Goal: Communication & Community: Ask a question

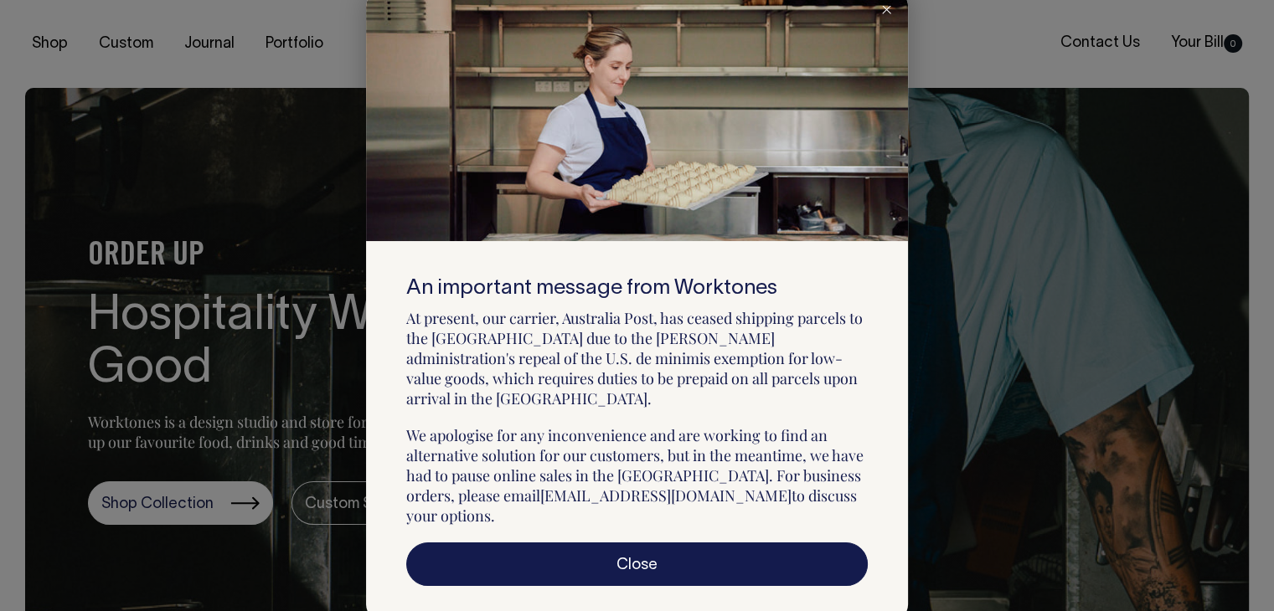
click at [1102, 42] on div at bounding box center [637, 305] width 1274 height 611
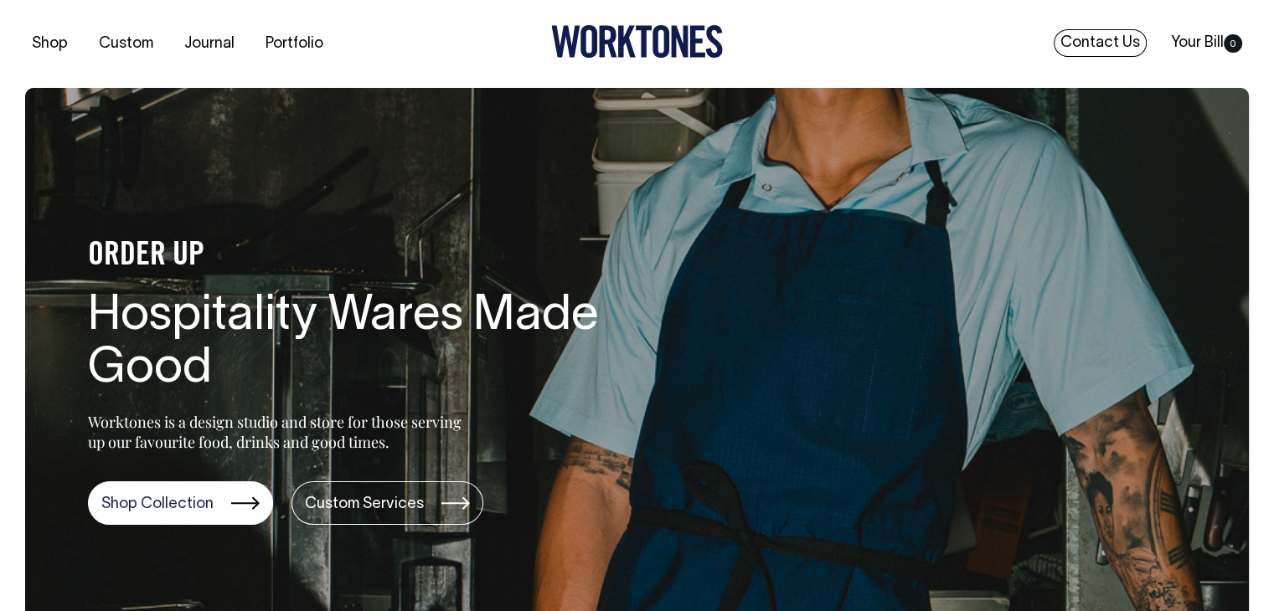
click at [1109, 39] on link "Contact Us" at bounding box center [1099, 43] width 93 height 28
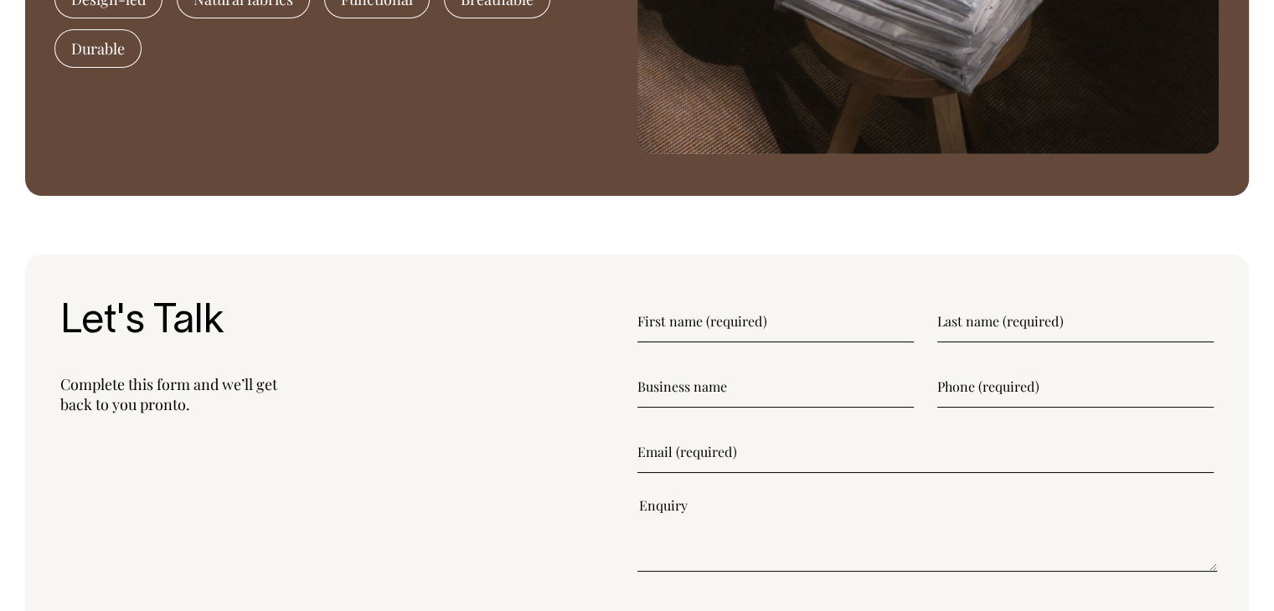
click at [687, 321] on input"] "text" at bounding box center [775, 322] width 276 height 42
click at [679, 313] on input"] "text" at bounding box center [775, 322] width 276 height 42
type input"] "Addy"
click at [1043, 331] on input"] "text" at bounding box center [1075, 322] width 276 height 42
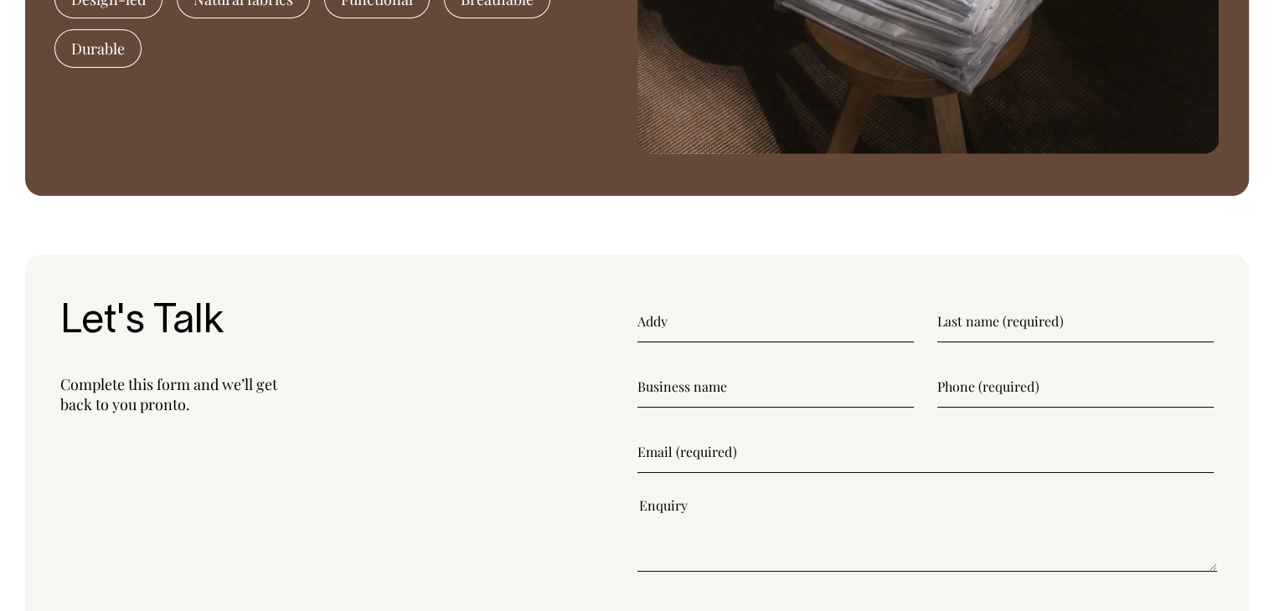
type input"] "Nguyen Pham"
click at [679, 383] on input"] "text" at bounding box center [775, 387] width 276 height 42
type input"] "Saigon Embroidery"
click at [1001, 394] on input"] "text" at bounding box center [1075, 387] width 276 height 42
click at [942, 387] on input"] "text" at bounding box center [1075, 387] width 276 height 42
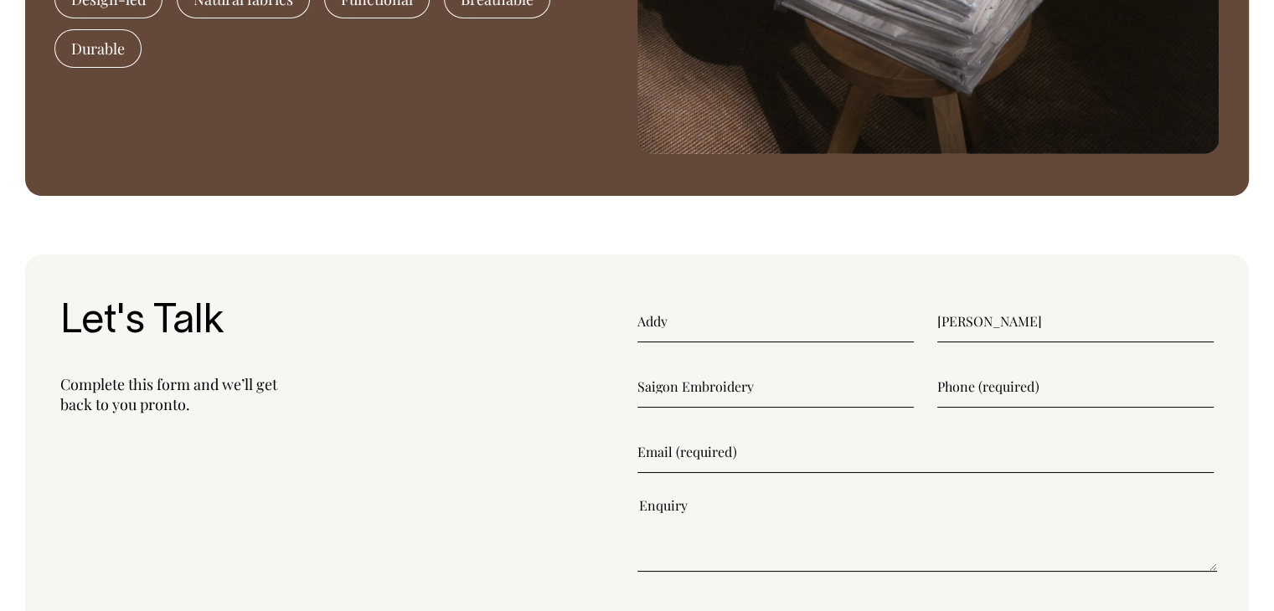
scroll to position [2, 0]
drag, startPoint x: 794, startPoint y: 381, endPoint x: 593, endPoint y: 409, distance: 203.0
click at [593, 409] on section "Let's Talk Complete this form and we’ll get back to you pronto. Addy Nguyen Pha…" at bounding box center [636, 495] width 1223 height 481
click at [981, 382] on input"] "text" at bounding box center [1075, 387] width 276 height 42
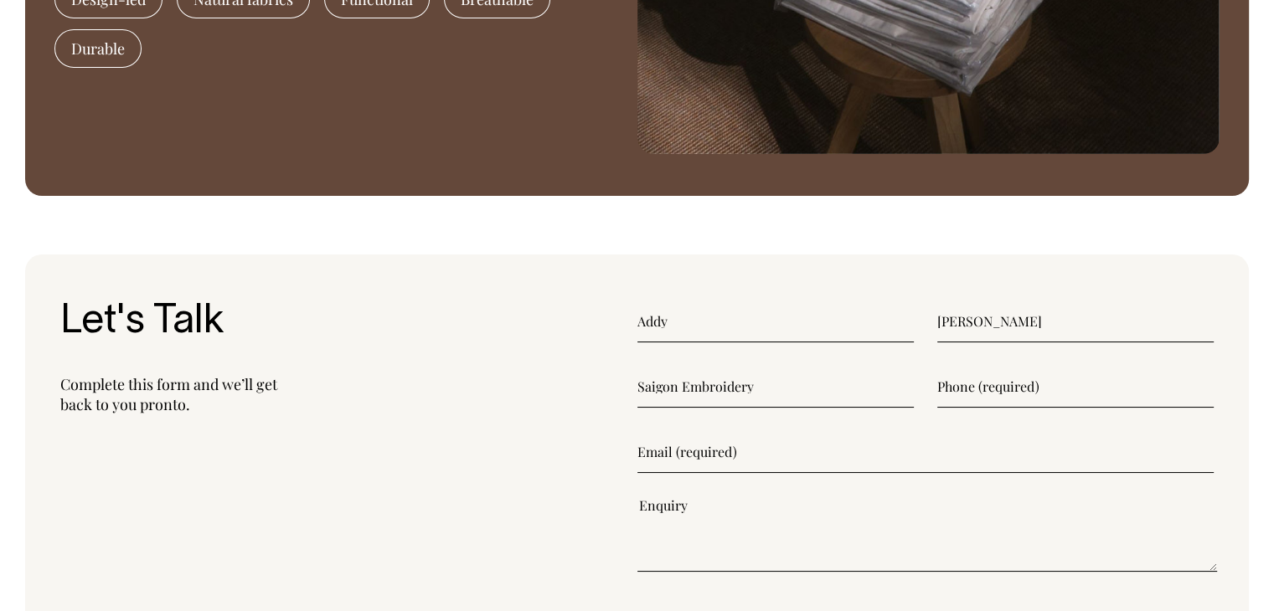
paste input"] "(+84) 901 490 670"
type input"] "(+84) 901 490 670"
click at [716, 452] on input"] "email" at bounding box center [925, 452] width 577 height 42
type input"] "contacts@saigonembroidery.com"
click at [646, 547] on textarea"] at bounding box center [927, 534] width 580 height 75
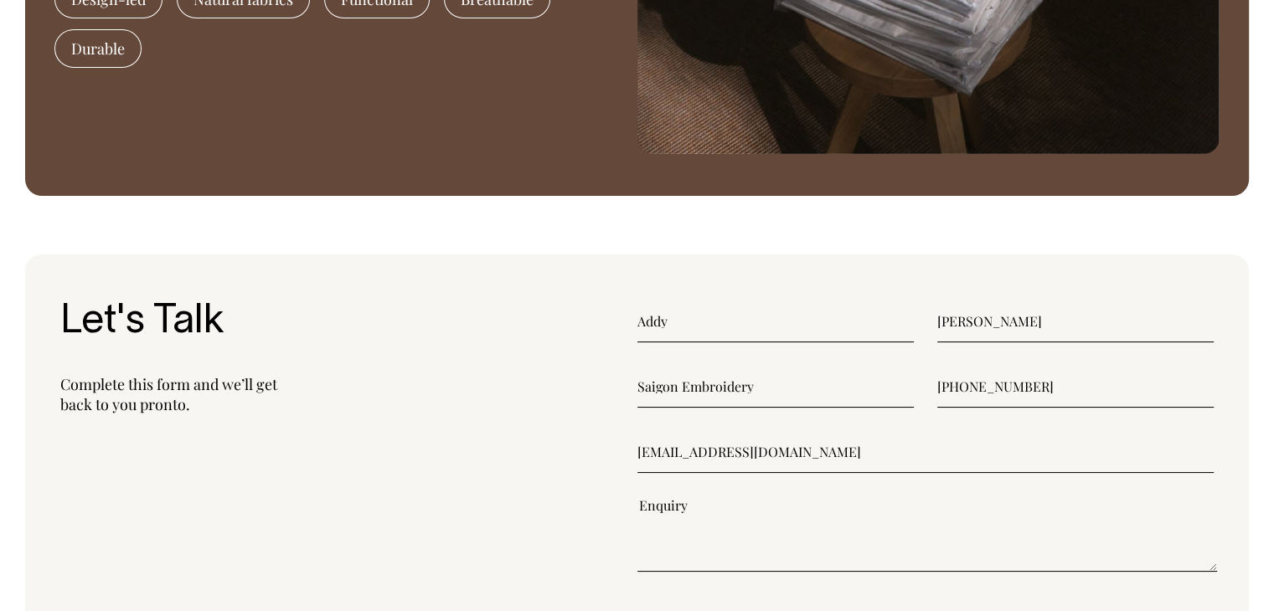
paste textarea"] ""Dear Valued Customer, I hope you don’t mind me reaching out this way. My name …"
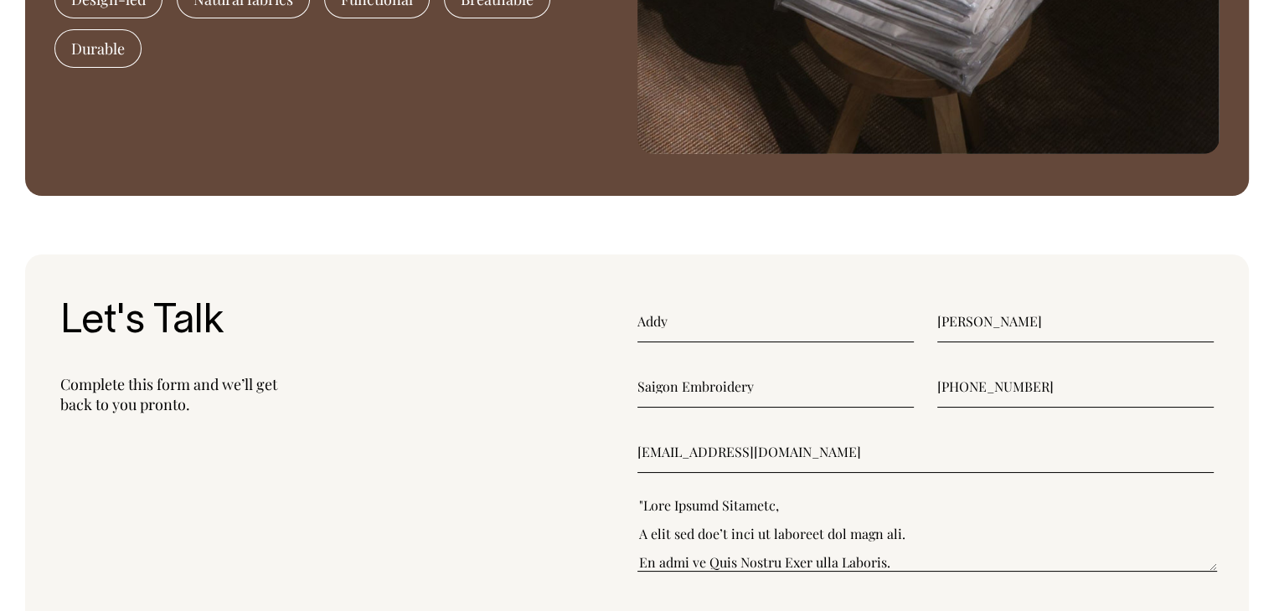
click at [641, 507] on textarea"] at bounding box center [927, 534] width 580 height 75
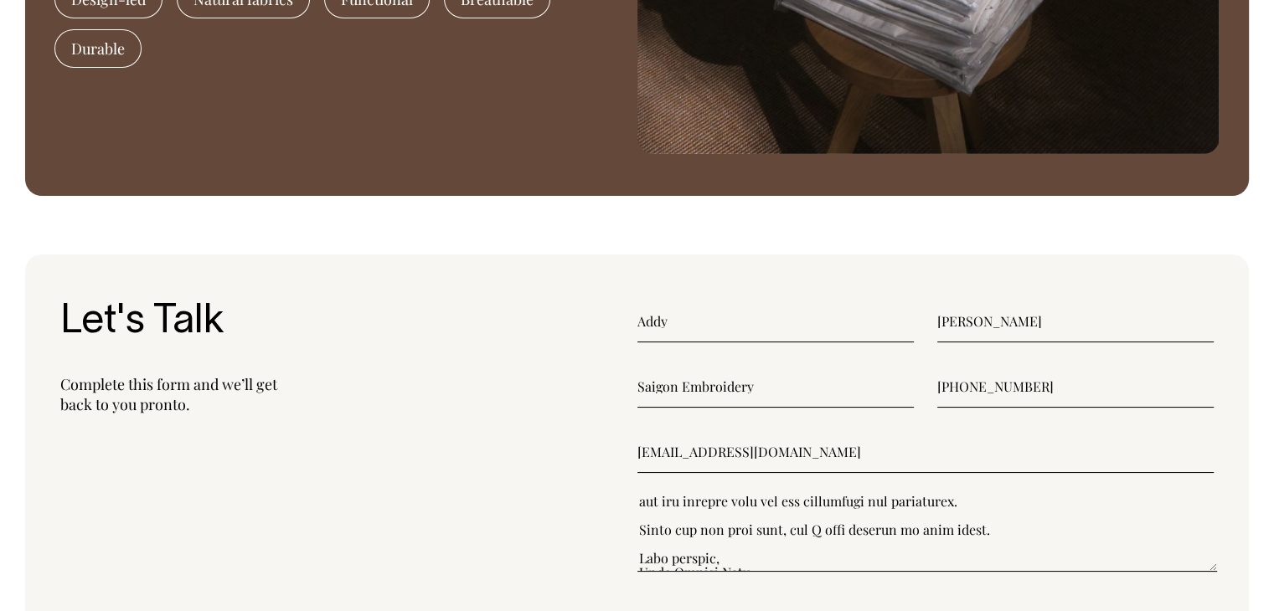
scroll to position [342, 0]
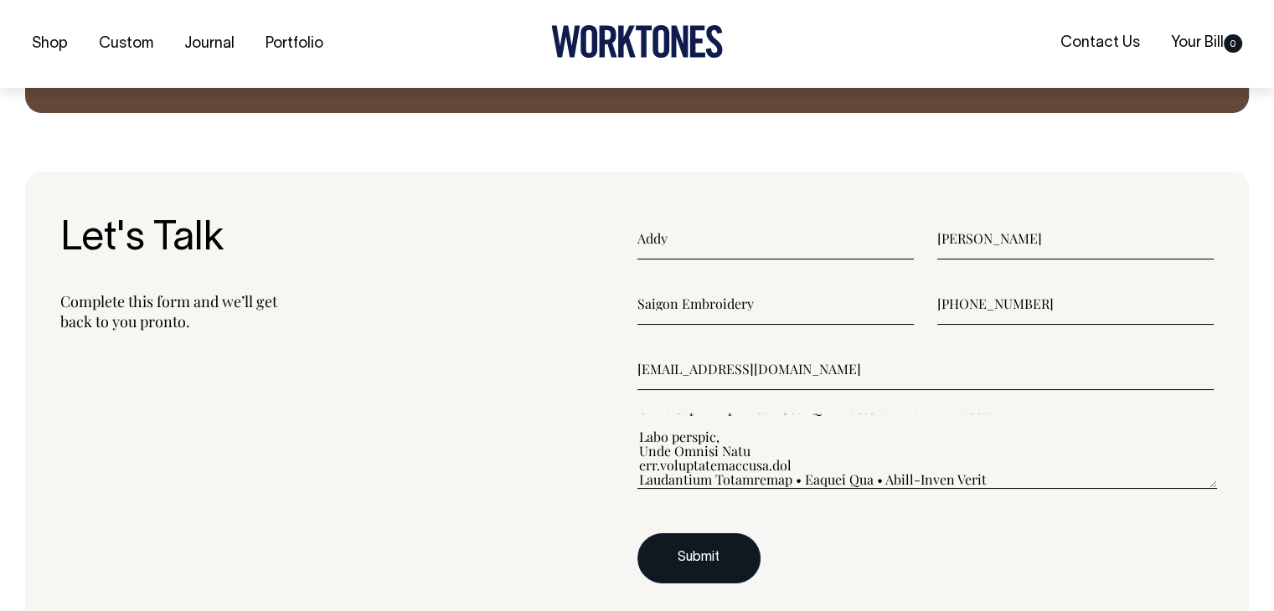
type textarea"] "Dear Valued Customer, I hope you don’t mind me reaching out this way. My name i…"
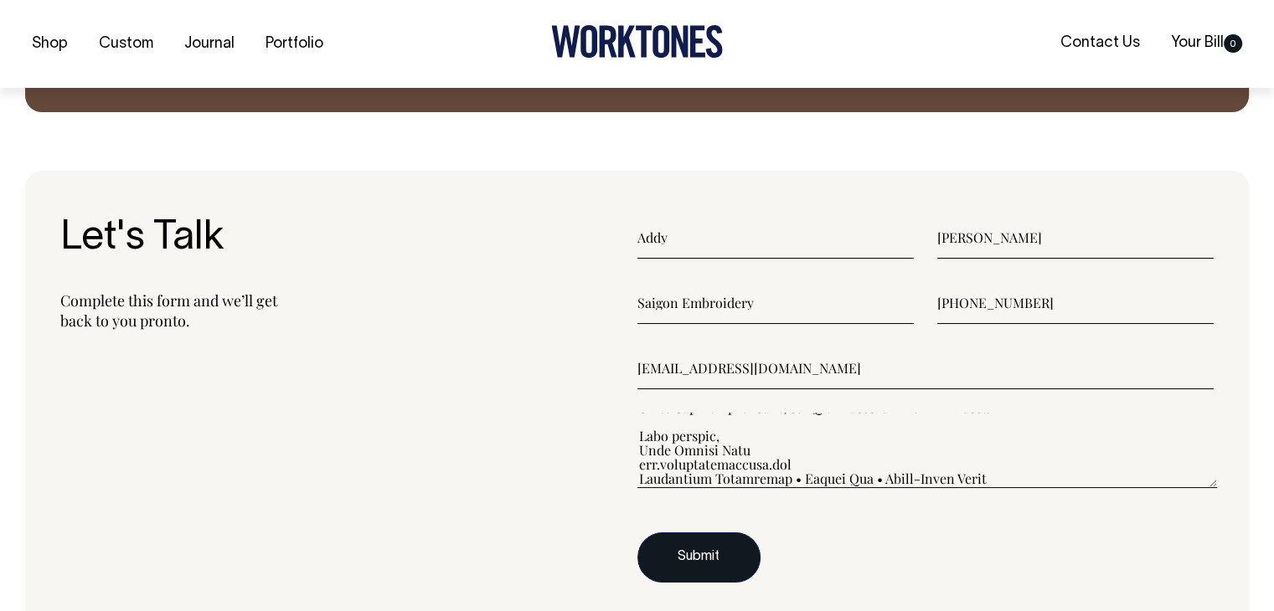
click at [686, 561] on button "Submit" at bounding box center [698, 558] width 123 height 50
click at [695, 553] on button "Submit" at bounding box center [698, 558] width 123 height 50
click at [698, 552] on button "Submit" at bounding box center [698, 558] width 123 height 50
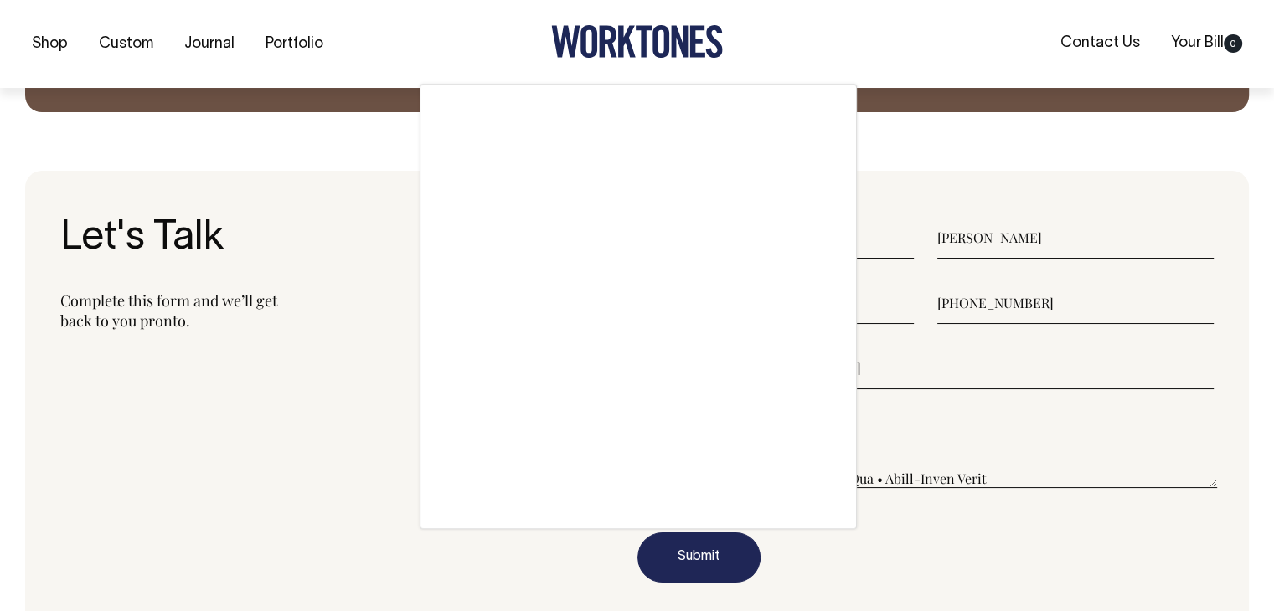
click at [700, 551] on div at bounding box center [637, 305] width 1274 height 611
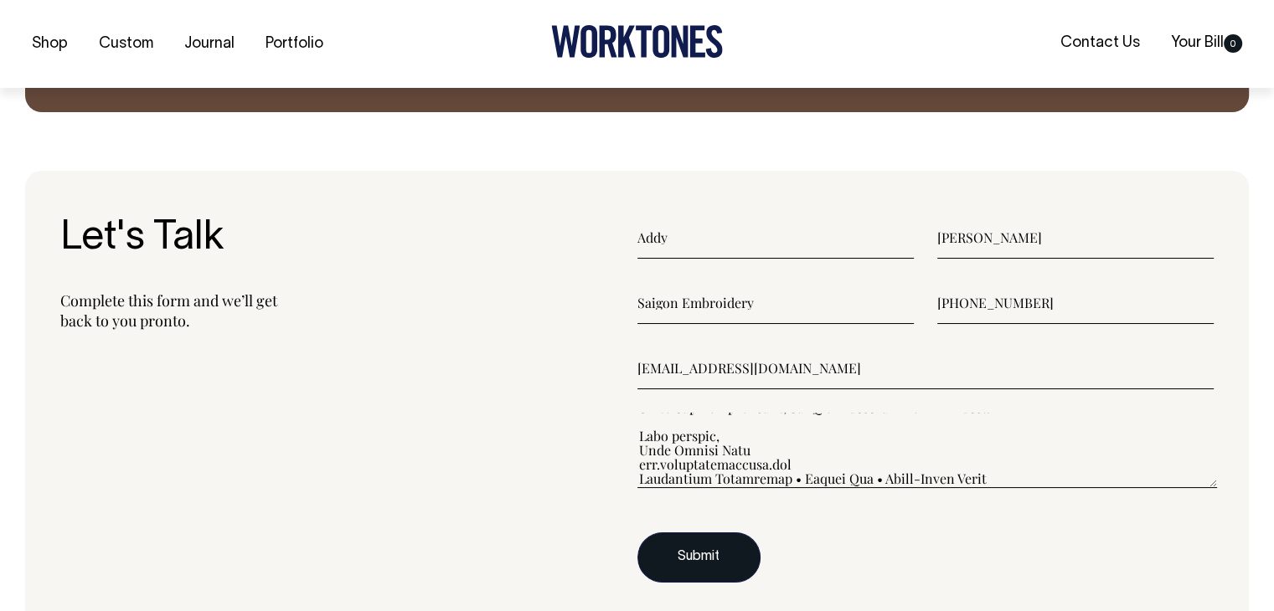
click at [692, 558] on button "Submit" at bounding box center [698, 558] width 123 height 50
click at [697, 559] on button "Submit" at bounding box center [698, 558] width 123 height 50
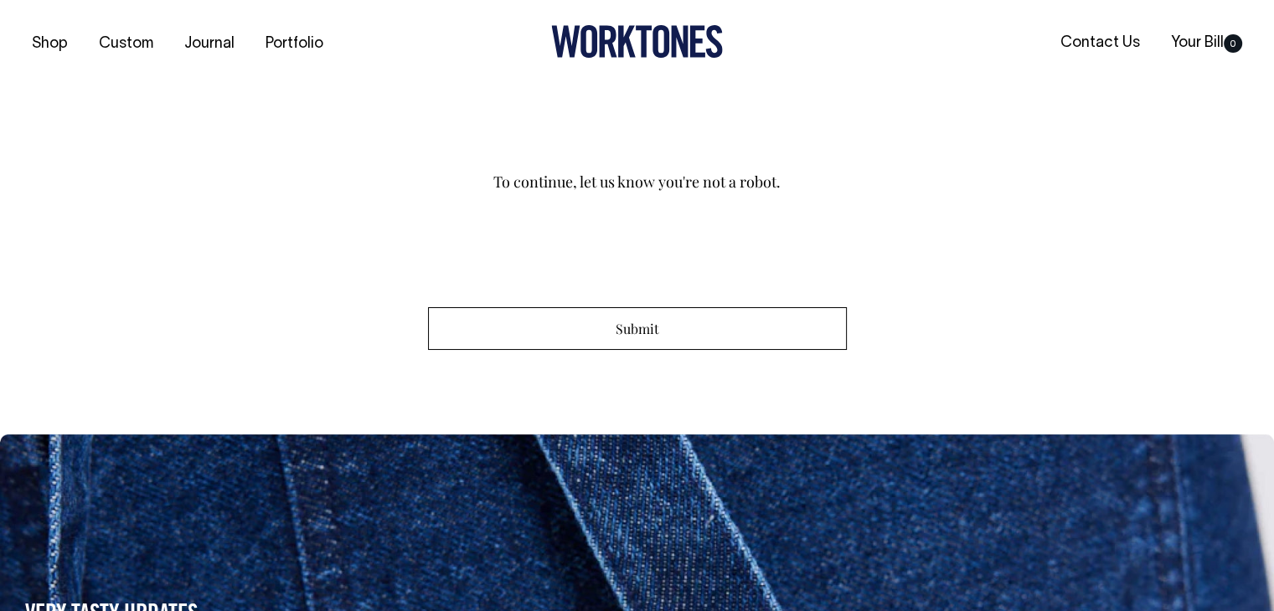
click at [631, 329] on input "Submit" at bounding box center [637, 328] width 419 height 43
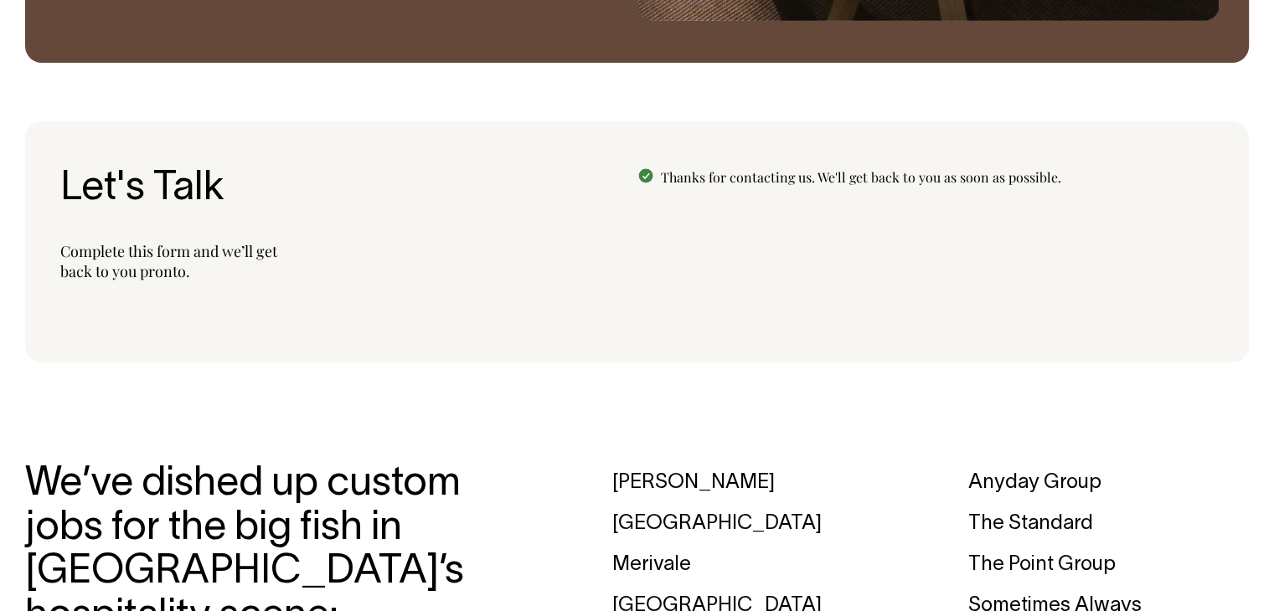
scroll to position [1974, 0]
